Goal: Information Seeking & Learning: Learn about a topic

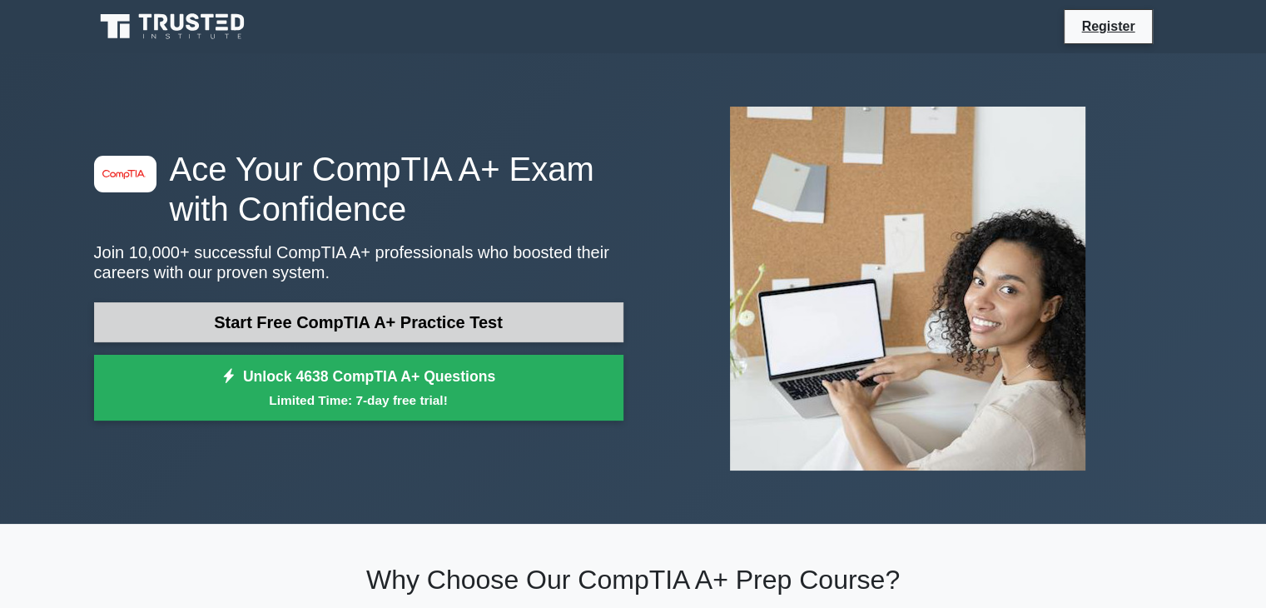
click at [360, 318] on link "Start Free CompTIA A+ Practice Test" at bounding box center [359, 322] width 530 height 40
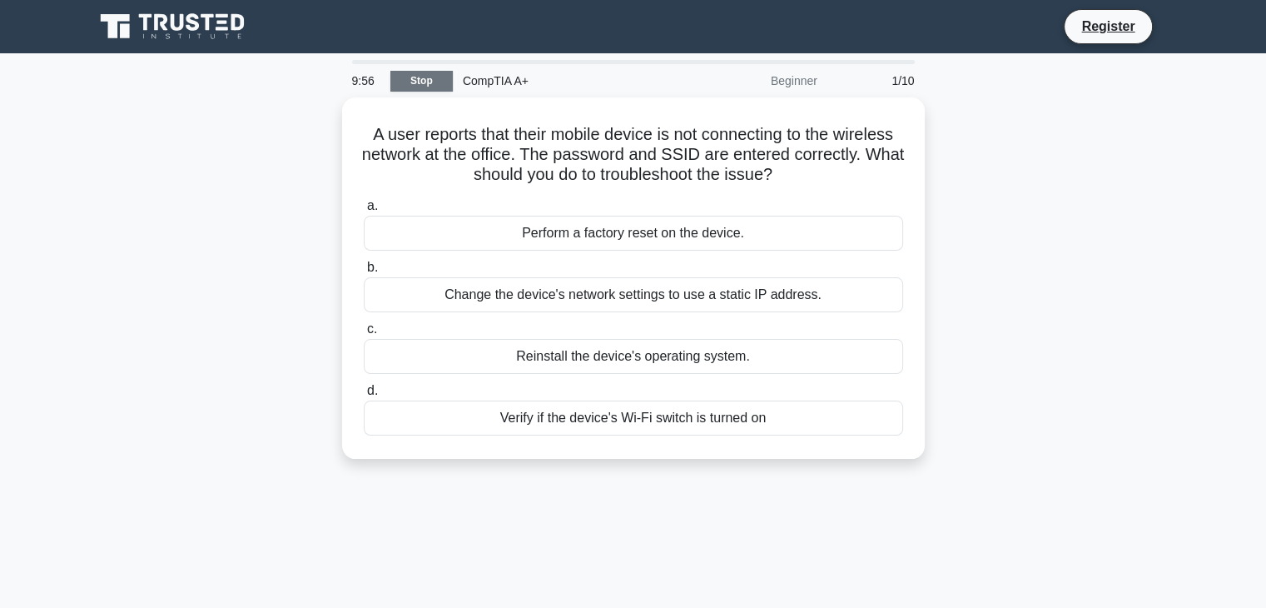
click at [420, 81] on link "Stop" at bounding box center [421, 81] width 62 height 21
